Goal: Transaction & Acquisition: Obtain resource

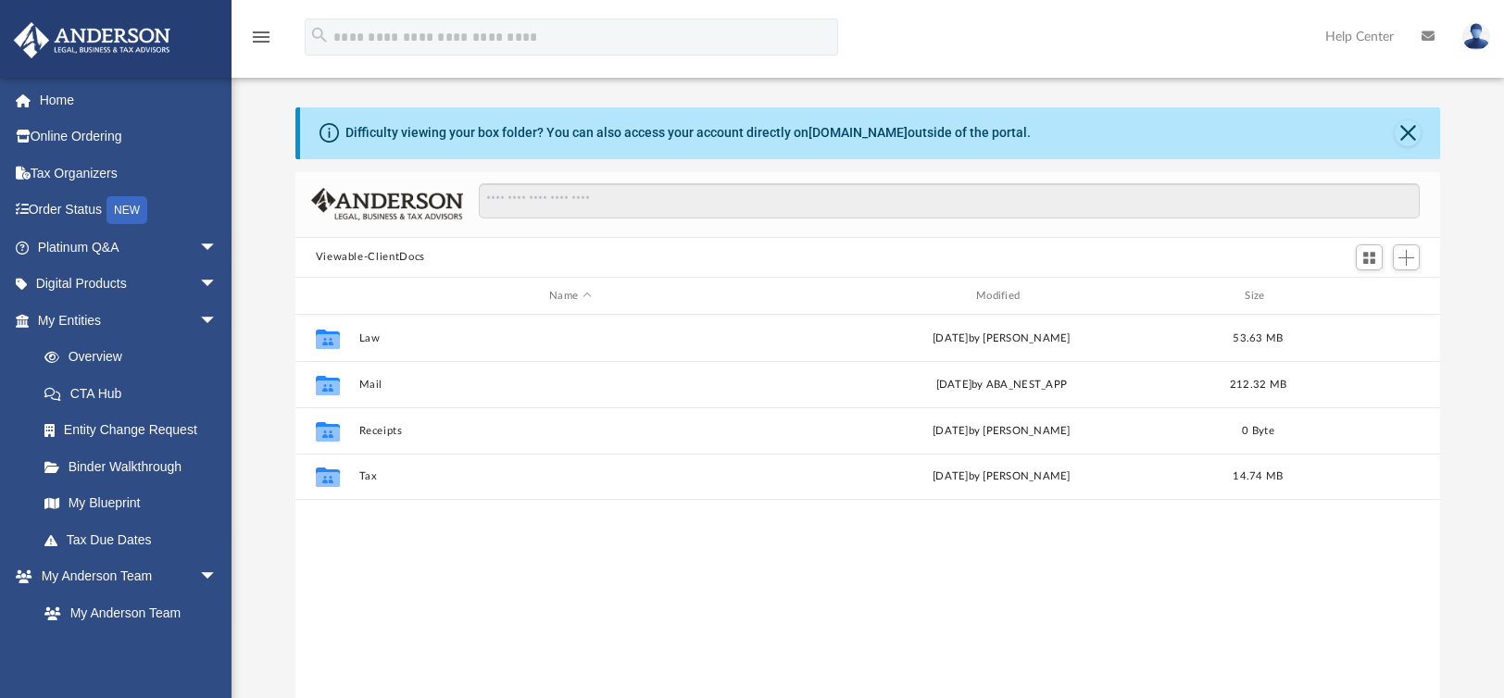
scroll to position [66, 0]
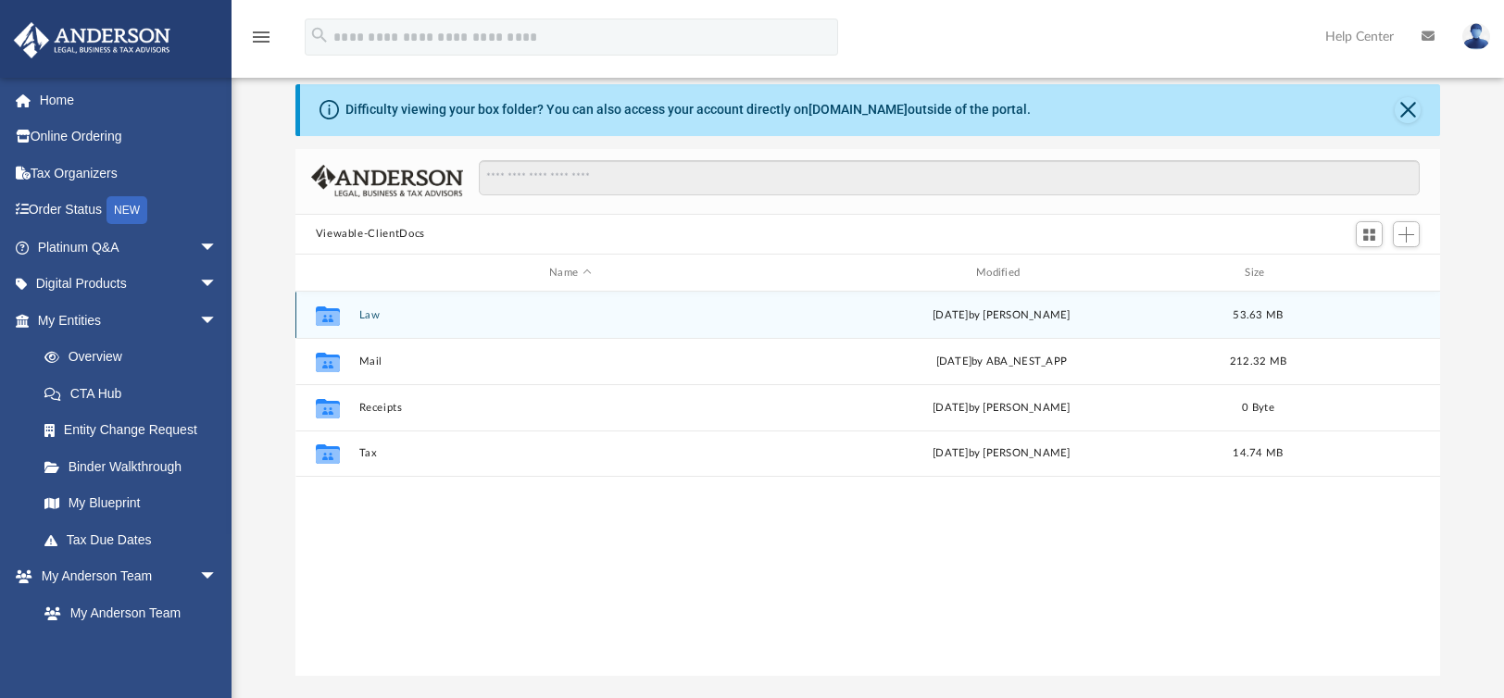
click at [362, 319] on button "Law" at bounding box center [569, 315] width 423 height 12
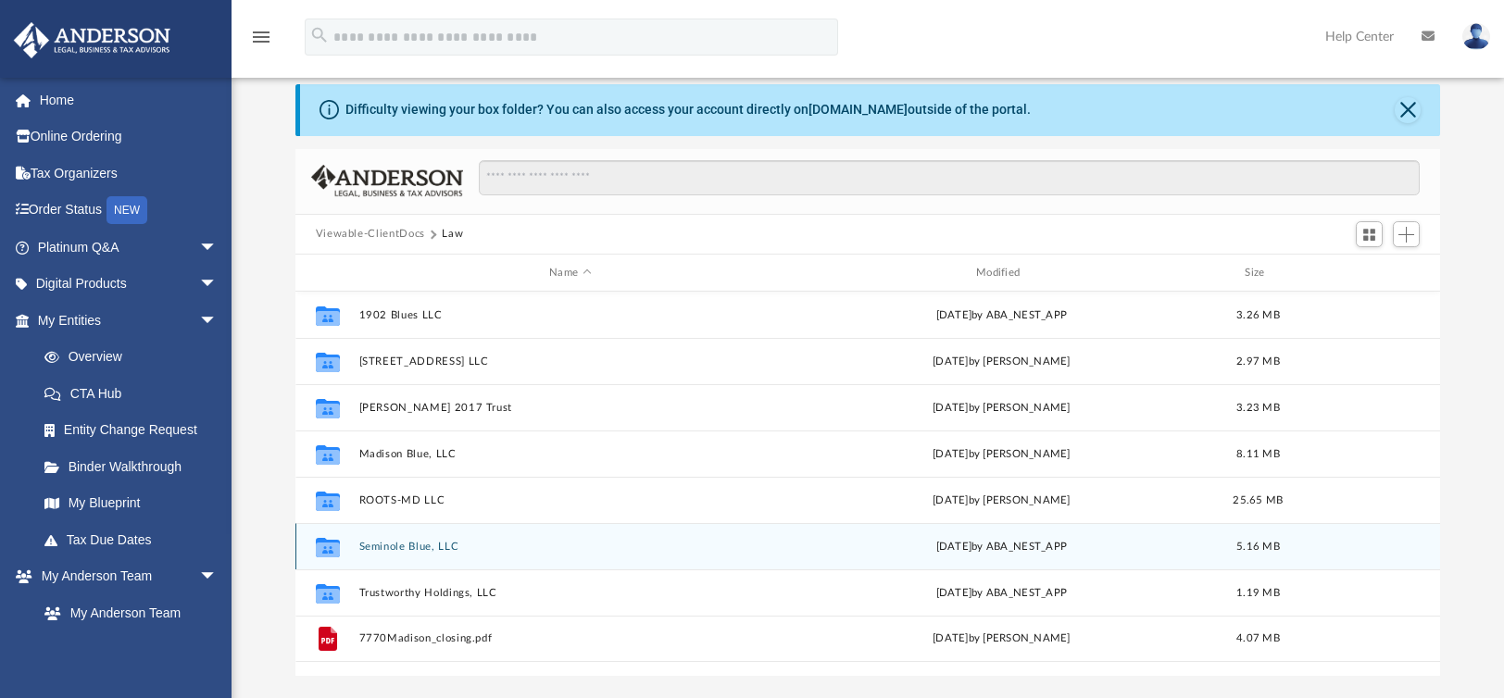
click at [479, 549] on button "Seminole Blue, LLC" at bounding box center [569, 547] width 423 height 12
click at [473, 546] on button "Seminole Blue, LLC" at bounding box center [569, 547] width 423 height 12
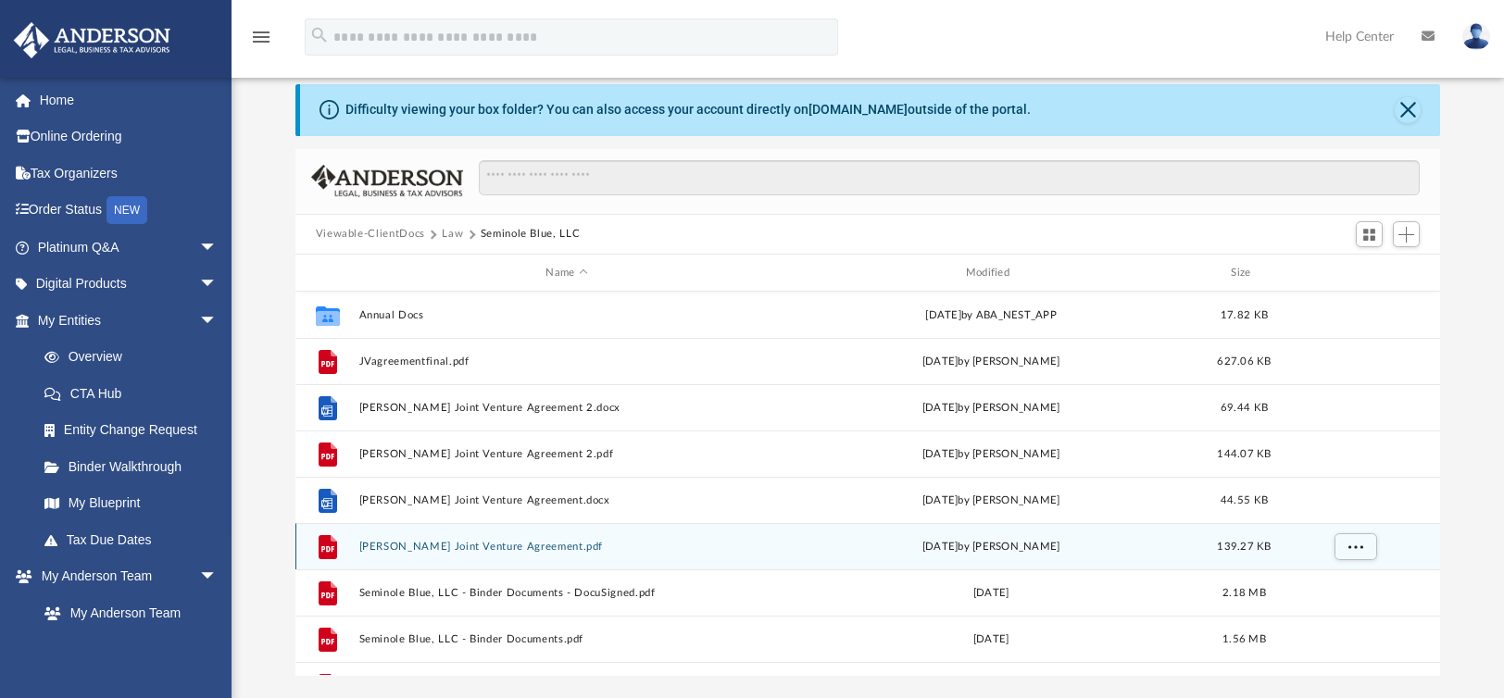
click at [416, 546] on button "[PERSON_NAME] Joint Venture Agreement.pdf" at bounding box center [566, 547] width 416 height 12
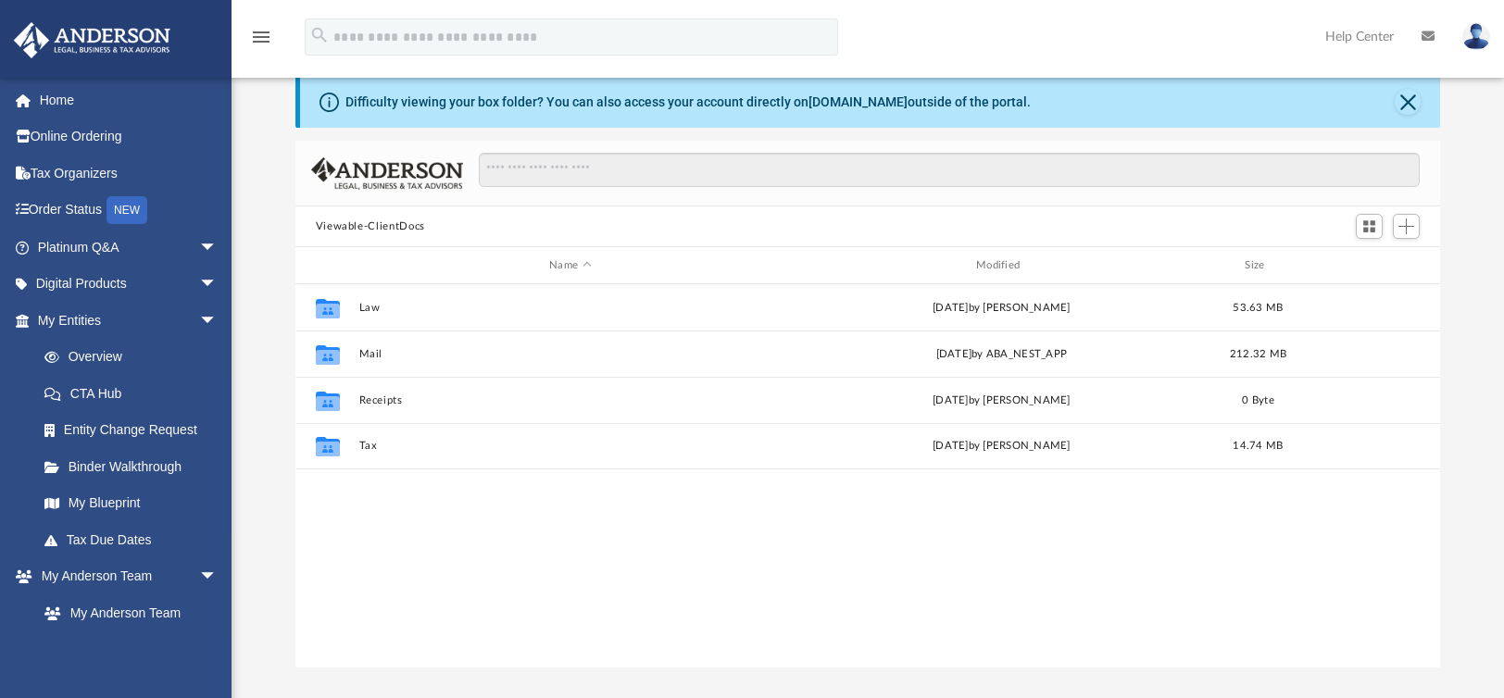
scroll to position [66, 0]
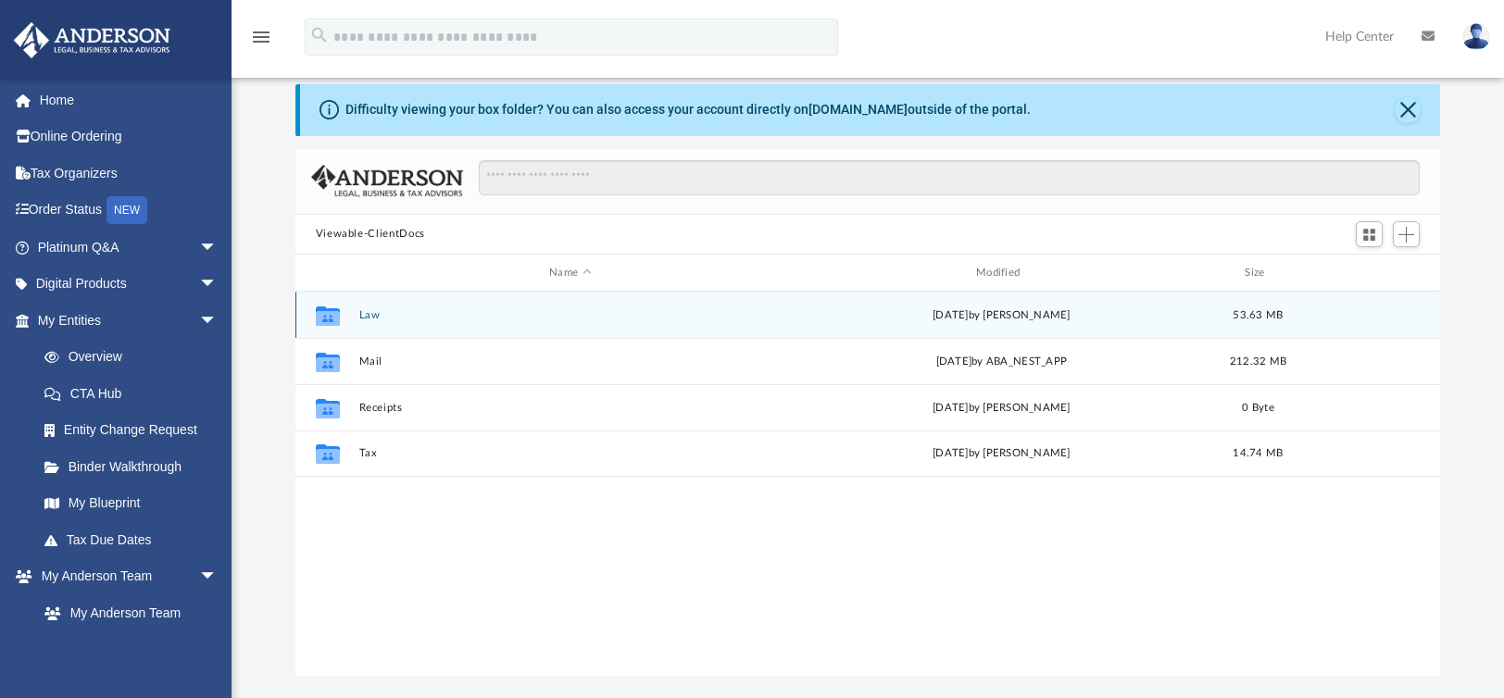
click at [369, 315] on button "Law" at bounding box center [569, 315] width 423 height 12
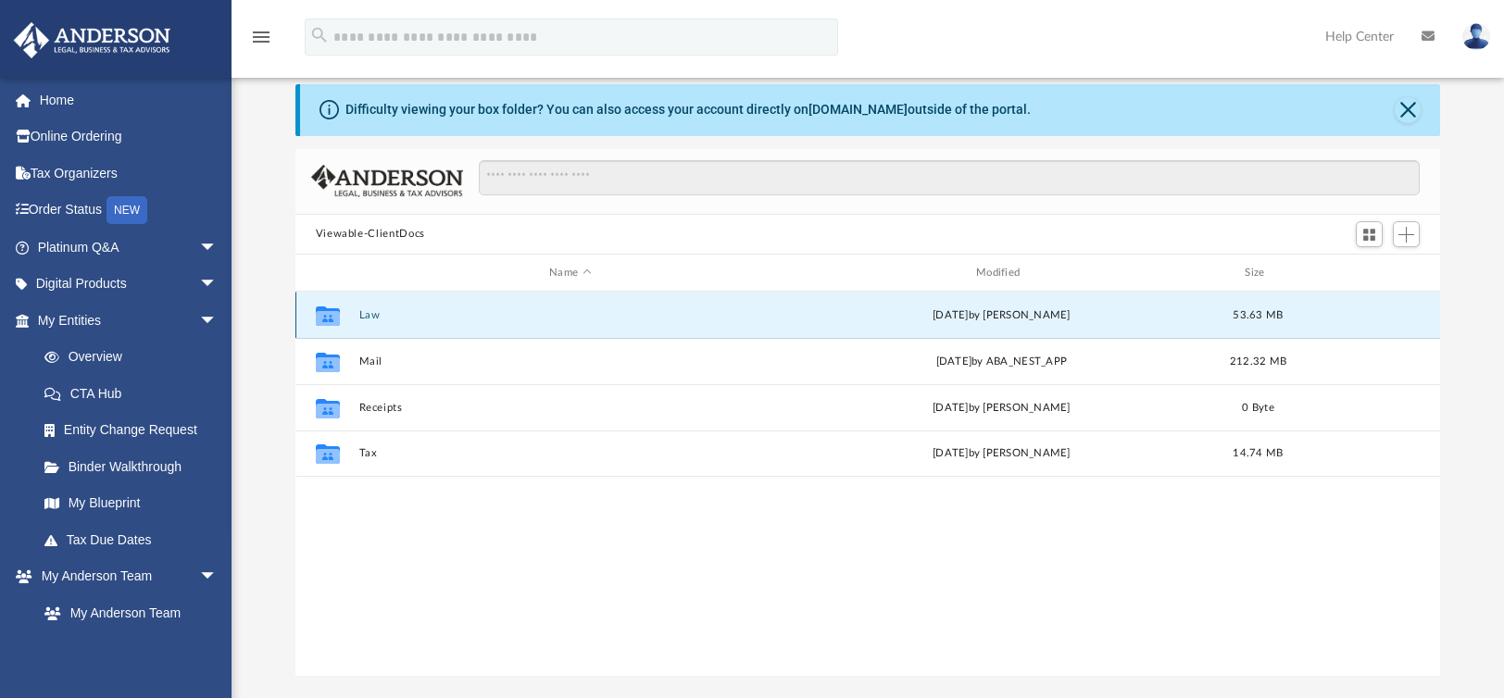
click at [367, 315] on button "Law" at bounding box center [569, 315] width 423 height 12
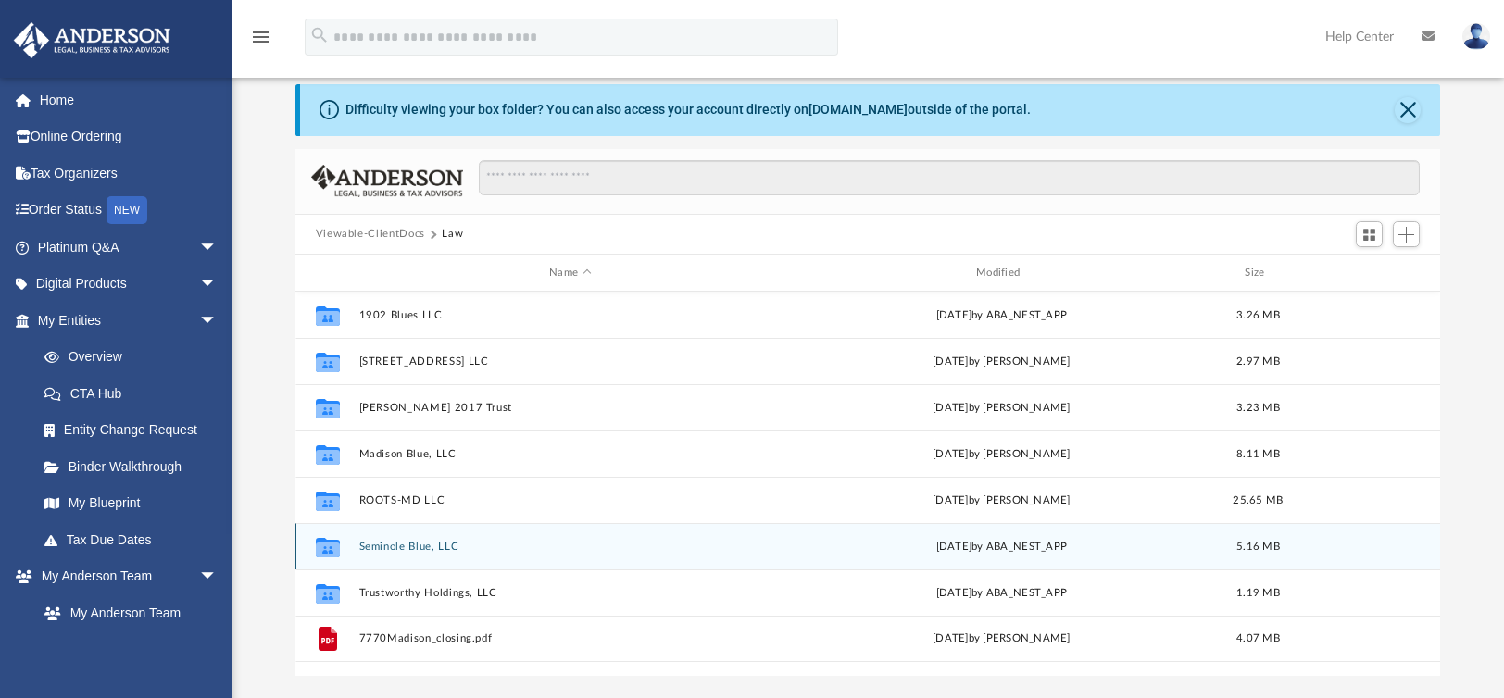
click at [440, 542] on button "Seminole Blue, LLC" at bounding box center [569, 547] width 423 height 12
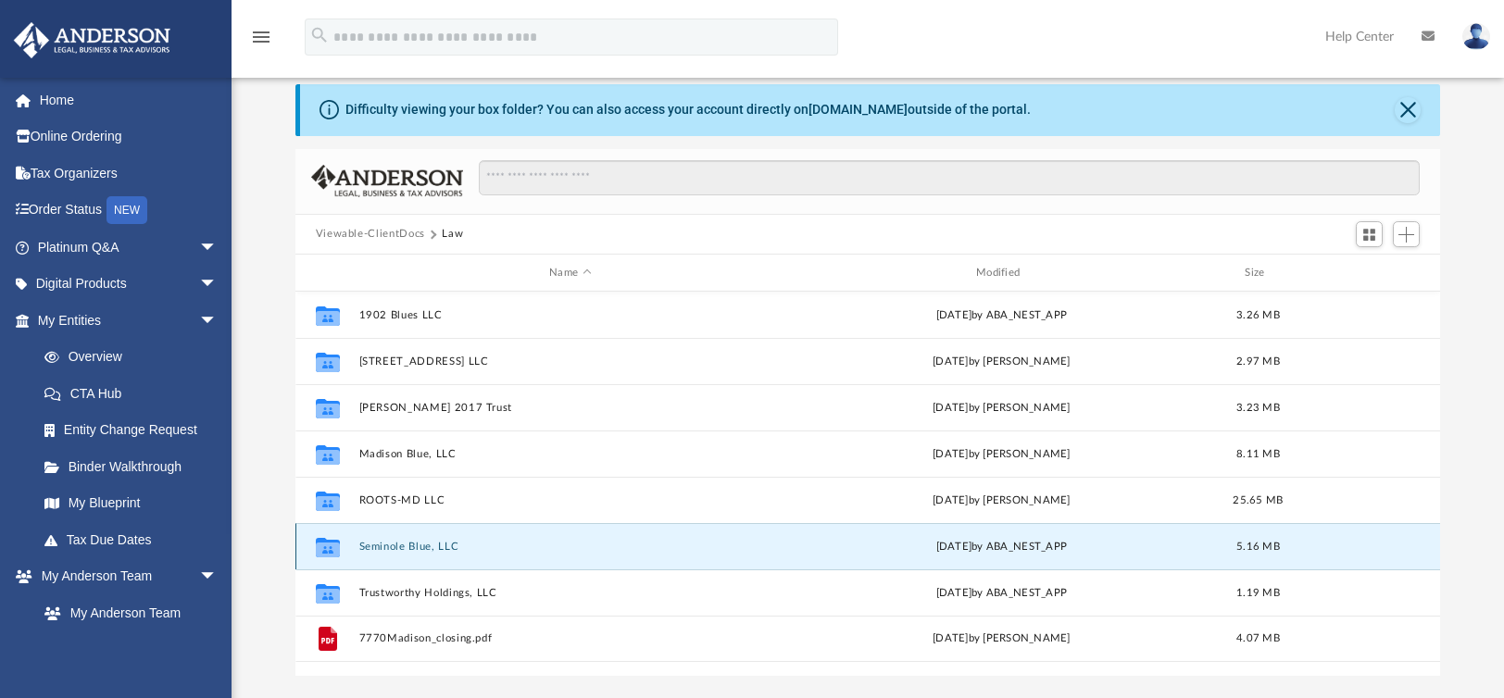
click at [440, 543] on button "Seminole Blue, LLC" at bounding box center [569, 547] width 423 height 12
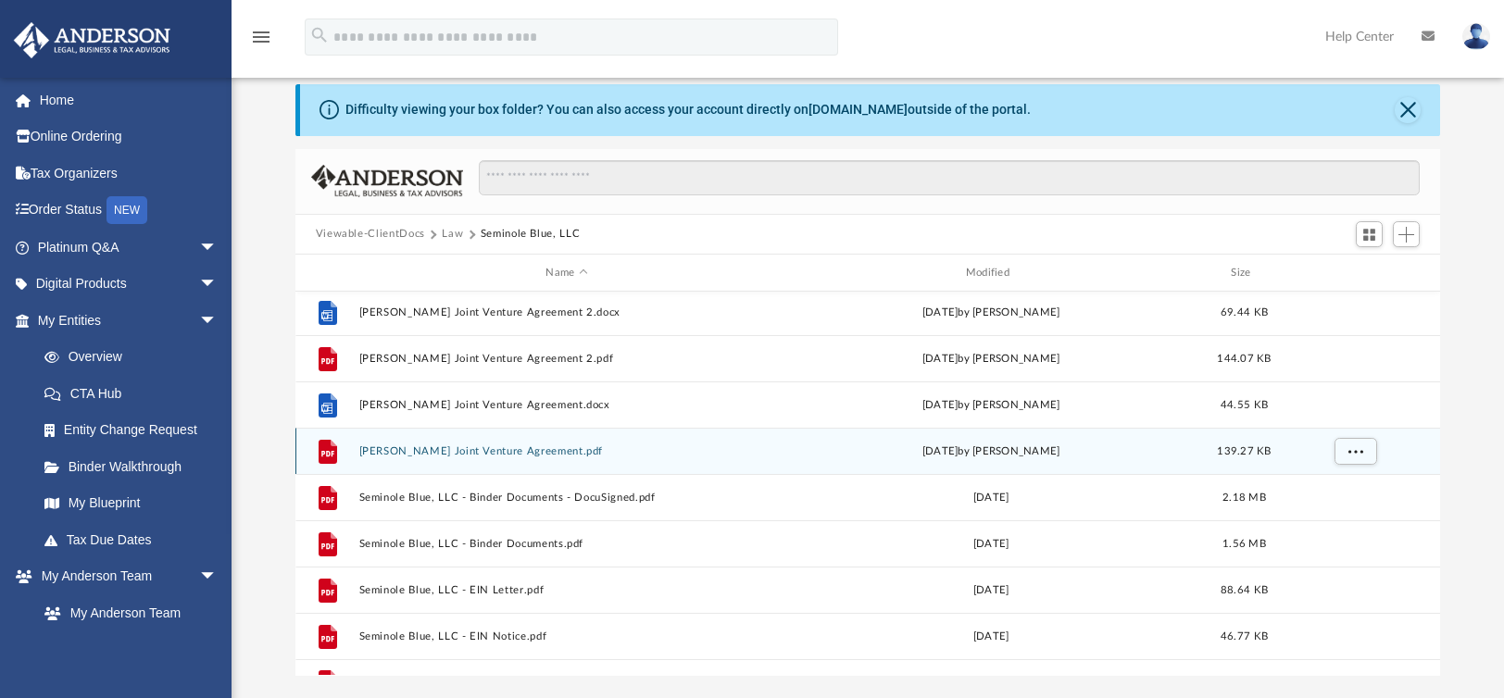
scroll to position [103, 0]
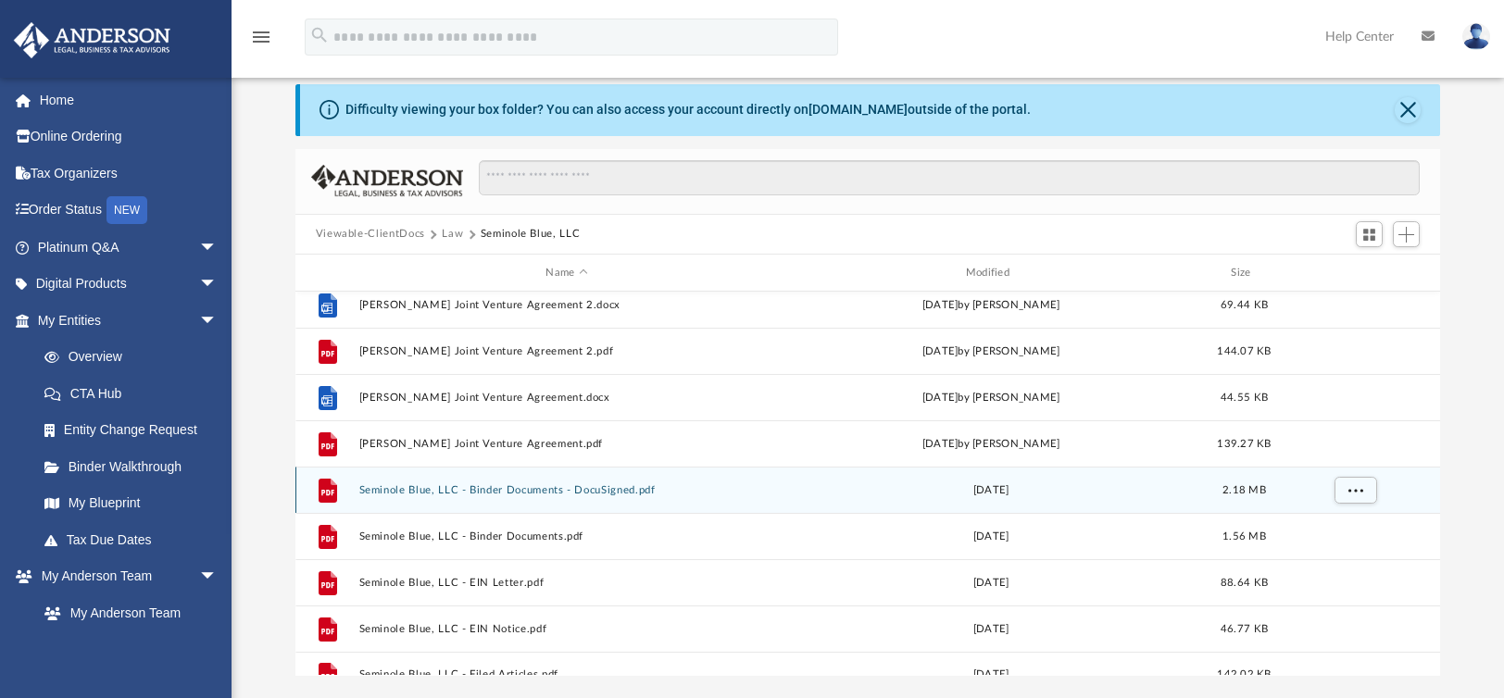
click at [395, 489] on button "Seminole Blue, LLC - Binder Documents - DocuSigned.pdf" at bounding box center [566, 490] width 416 height 12
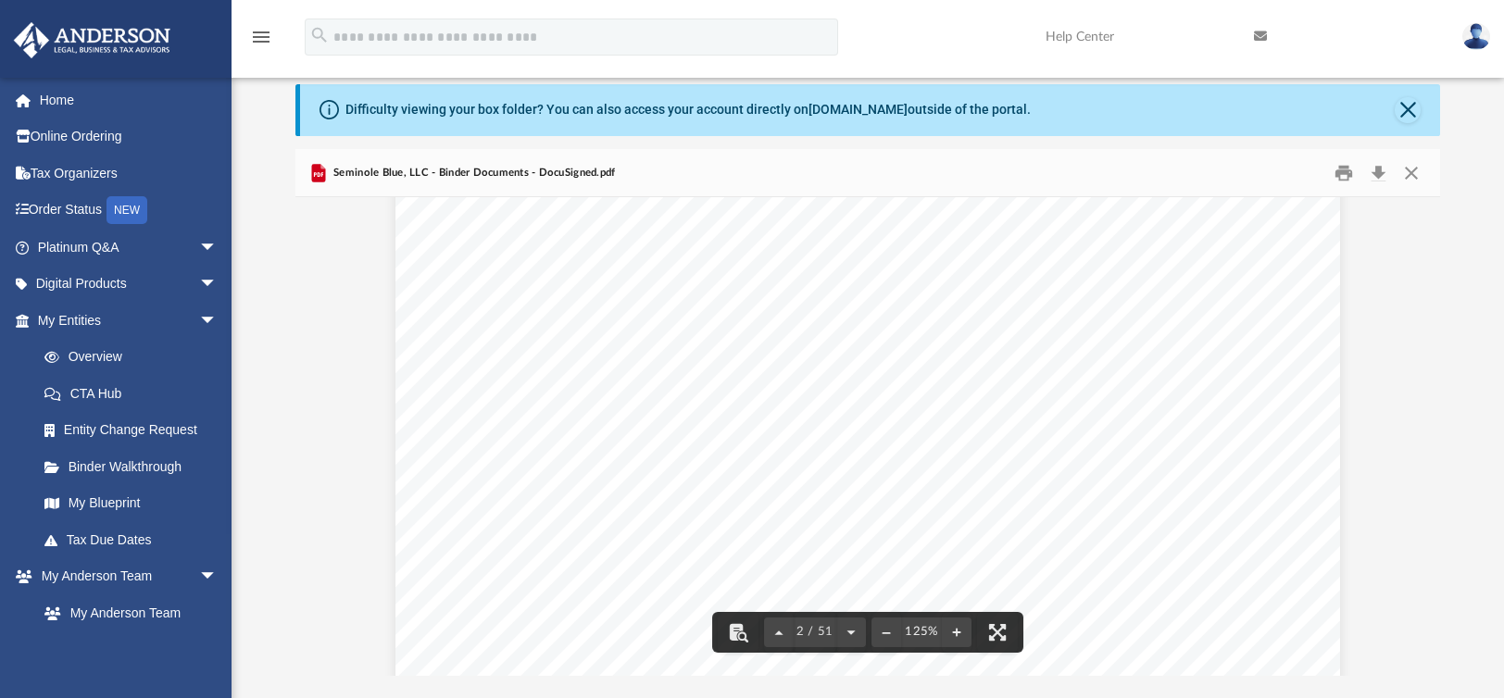
scroll to position [1364, 0]
